Goal: Task Accomplishment & Management: Manage account settings

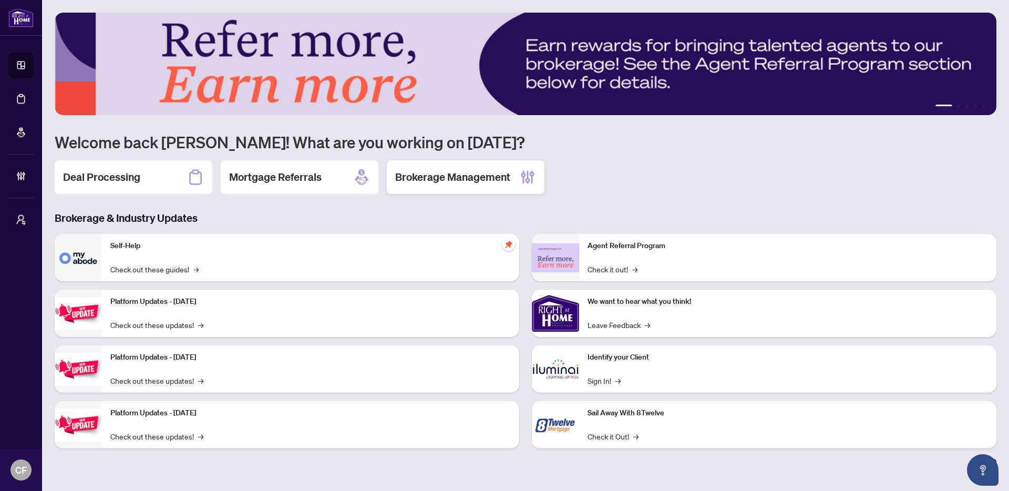
click at [427, 180] on h2 "Brokerage Management" at bounding box center [452, 177] width 115 height 15
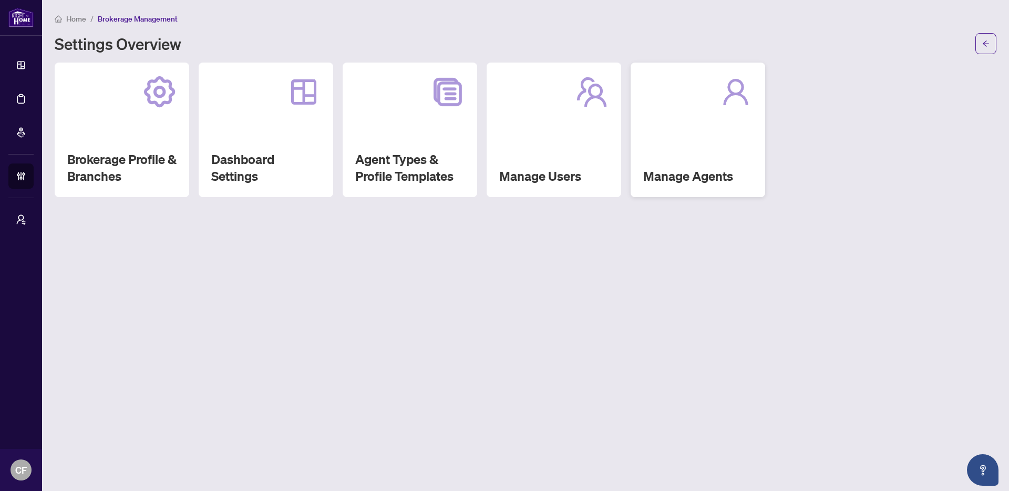
click at [688, 173] on h2 "Manage Agents" at bounding box center [697, 176] width 109 height 17
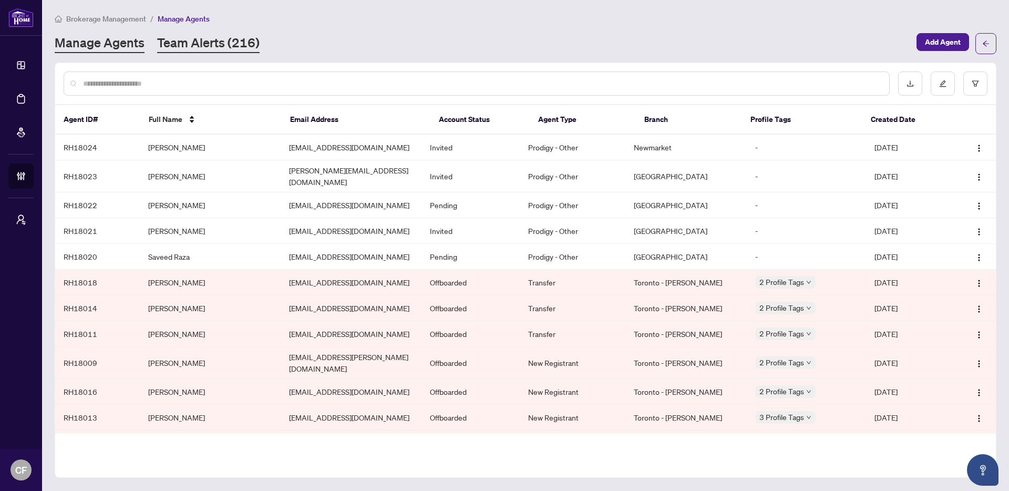
click at [233, 43] on link "Team Alerts (216)" at bounding box center [208, 43] width 102 height 19
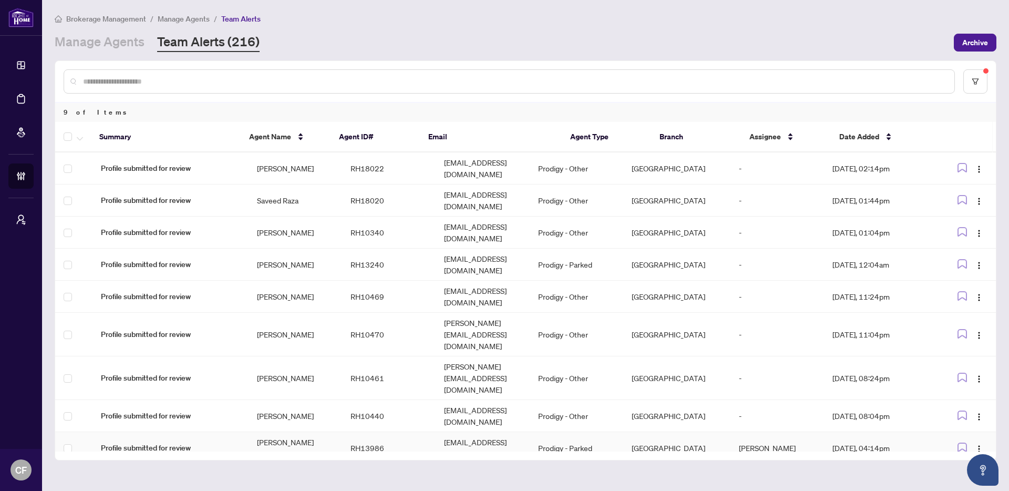
click at [342, 432] on td "RH13986" at bounding box center [389, 448] width 94 height 32
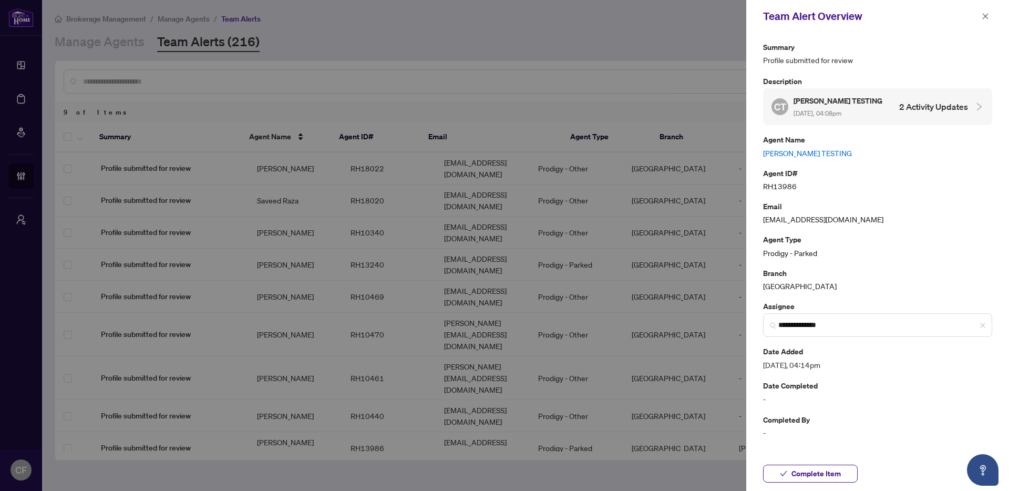
click at [653, 385] on div at bounding box center [504, 245] width 1009 height 491
click at [582, 386] on div at bounding box center [504, 245] width 1009 height 491
click at [988, 16] on icon "close" at bounding box center [985, 16] width 7 height 7
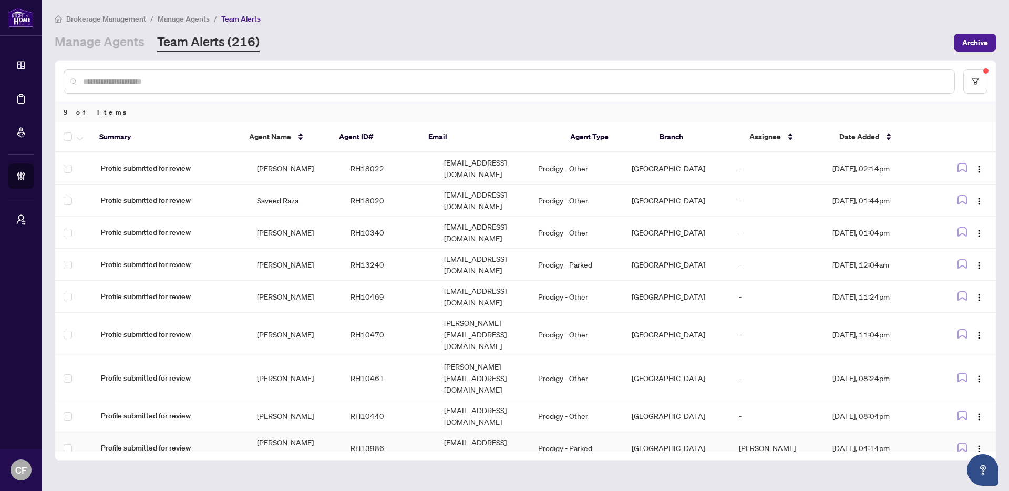
click at [778, 432] on td "Chantel Franks" at bounding box center [777, 448] width 94 height 32
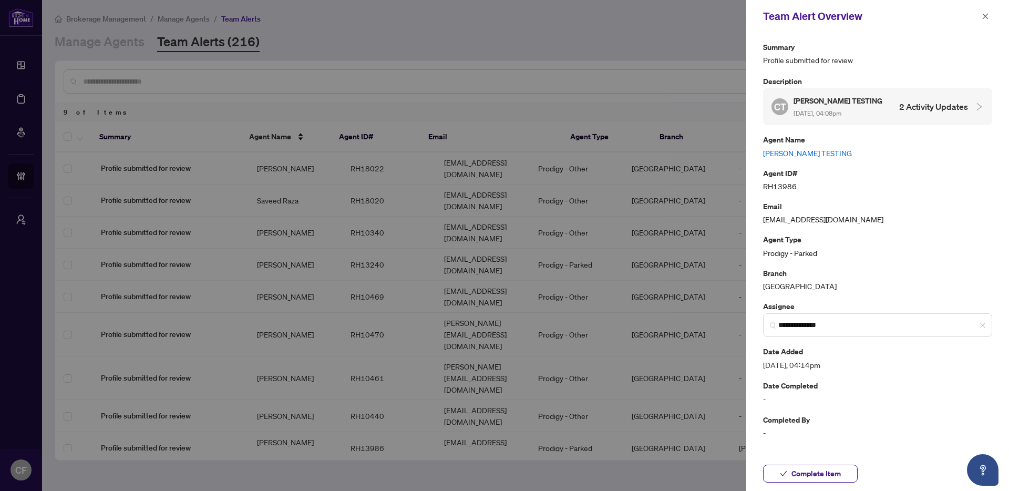
click at [782, 154] on link "Chantel TESTING" at bounding box center [877, 153] width 229 height 12
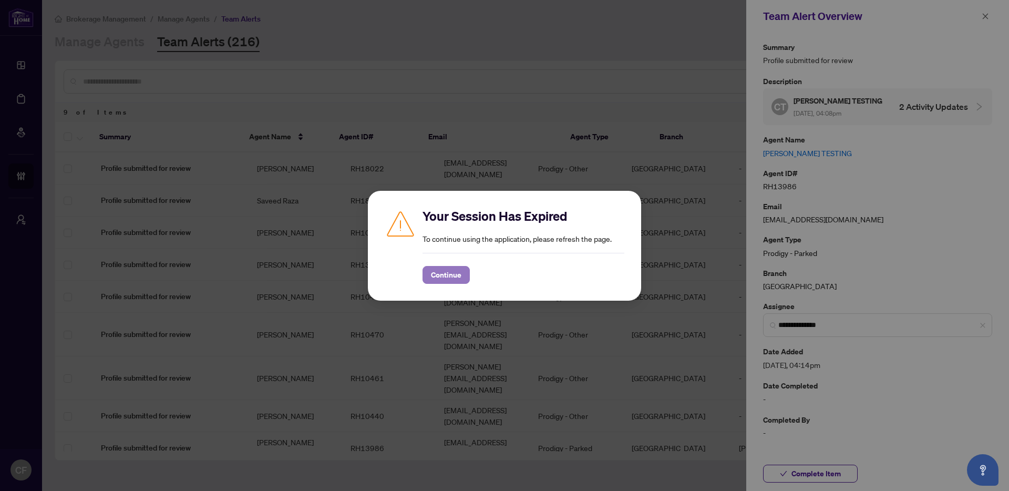
click at [440, 272] on span "Continue" at bounding box center [446, 274] width 30 height 17
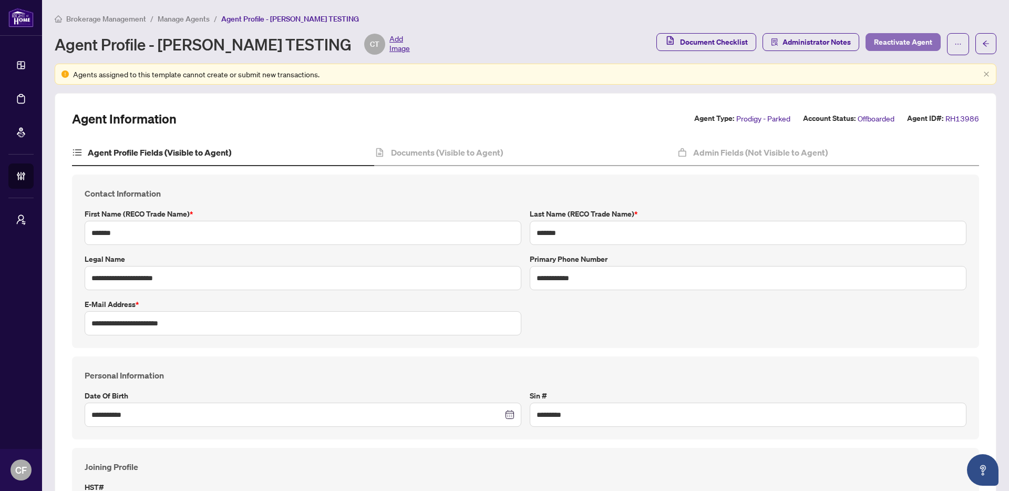
click at [874, 44] on span "Reactivate Agent" at bounding box center [903, 42] width 58 height 17
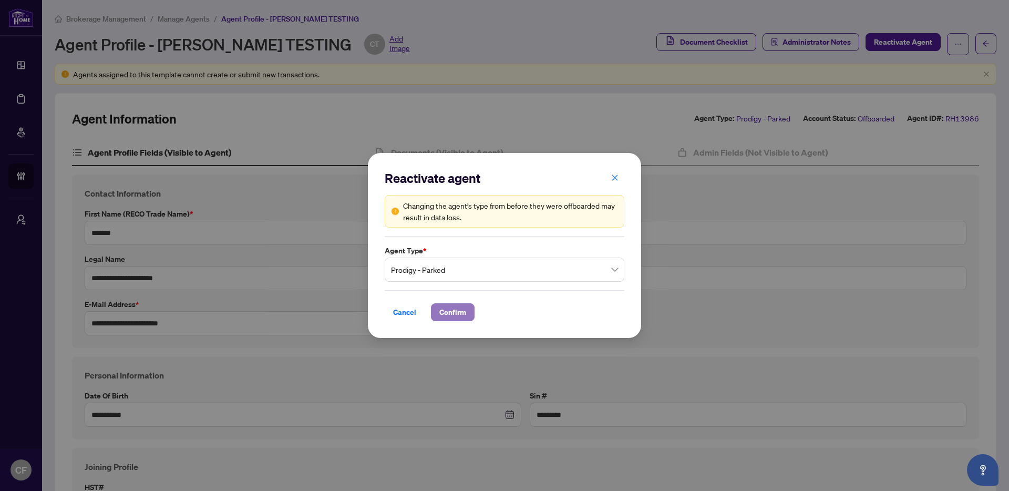
click at [463, 317] on span "Confirm" at bounding box center [452, 312] width 27 height 17
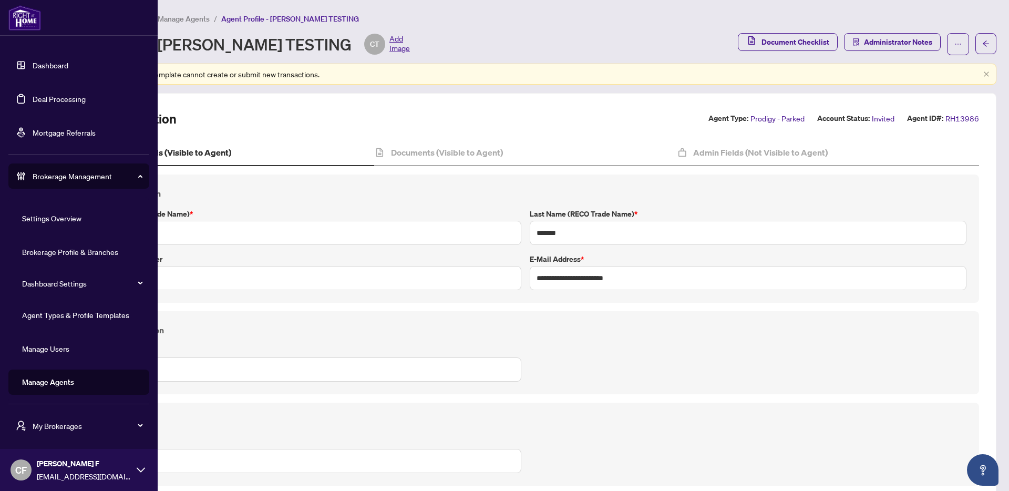
click at [61, 464] on span "[PERSON_NAME] F" at bounding box center [84, 464] width 95 height 12
click at [64, 429] on button "Logout" at bounding box center [78, 429] width 141 height 18
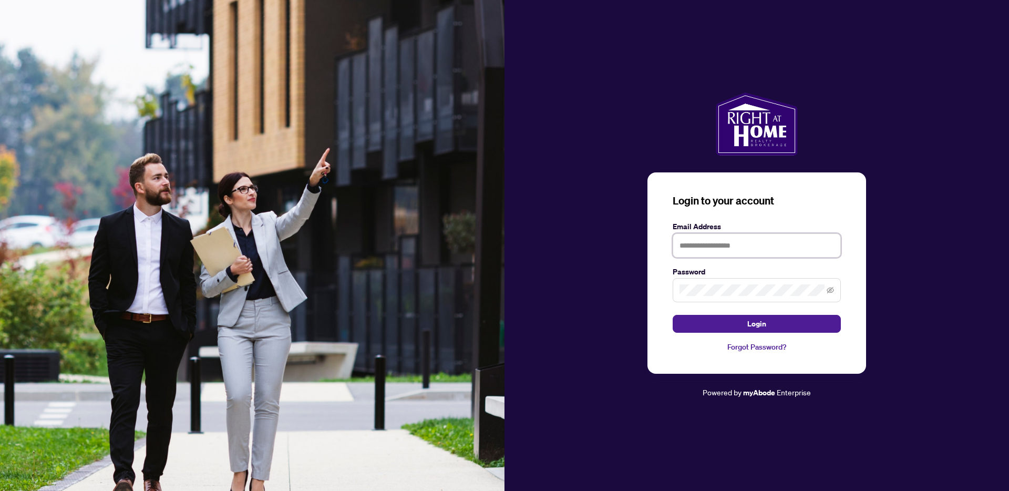
type input "**********"
click at [707, 250] on input "**********" at bounding box center [757, 245] width 168 height 24
click at [730, 334] on div "**********" at bounding box center [756, 273] width 219 height 202
click at [730, 331] on button "Login" at bounding box center [757, 324] width 168 height 18
